Goal: Transaction & Acquisition: Purchase product/service

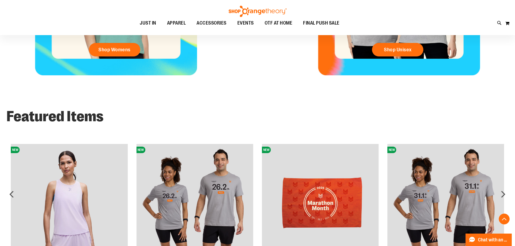
scroll to position [276, 0]
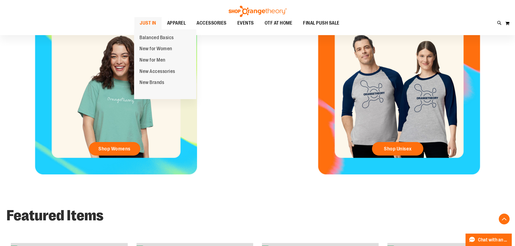
type input "**********"
click at [152, 24] on span "JUST IN" at bounding box center [148, 23] width 16 height 12
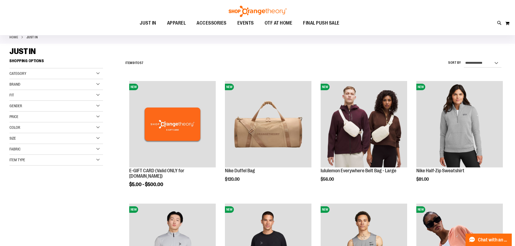
scroll to position [108, 0]
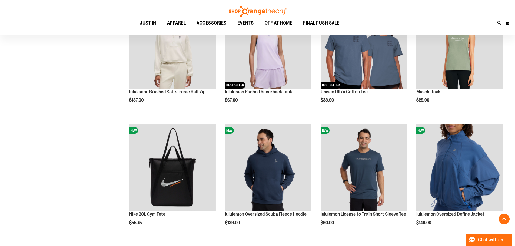
scroll to position [484, 0]
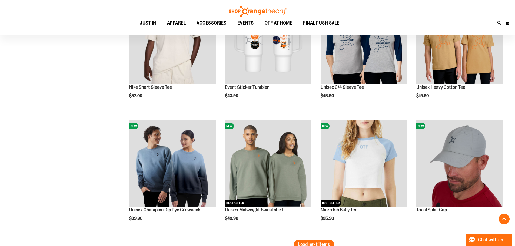
scroll to position [998, 0]
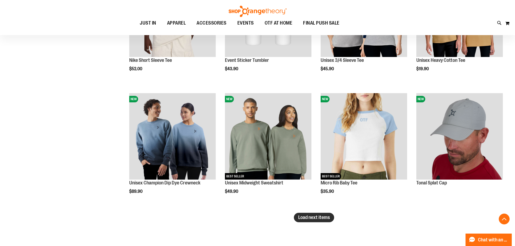
type input "**********"
click at [329, 219] on span "Load next items" at bounding box center [314, 217] width 32 height 5
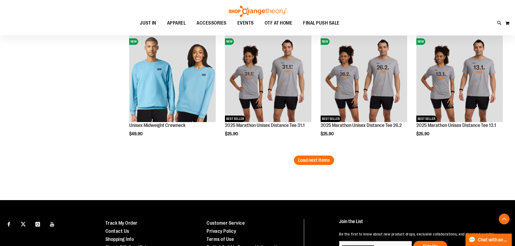
scroll to position [1431, 0]
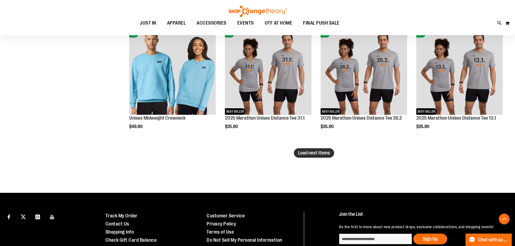
click at [308, 153] on span "Load next items" at bounding box center [314, 152] width 32 height 5
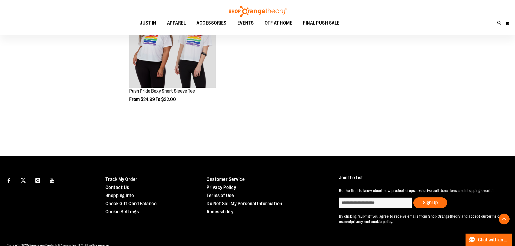
scroll to position [1842, 0]
